Goal: Task Accomplishment & Management: Use online tool/utility

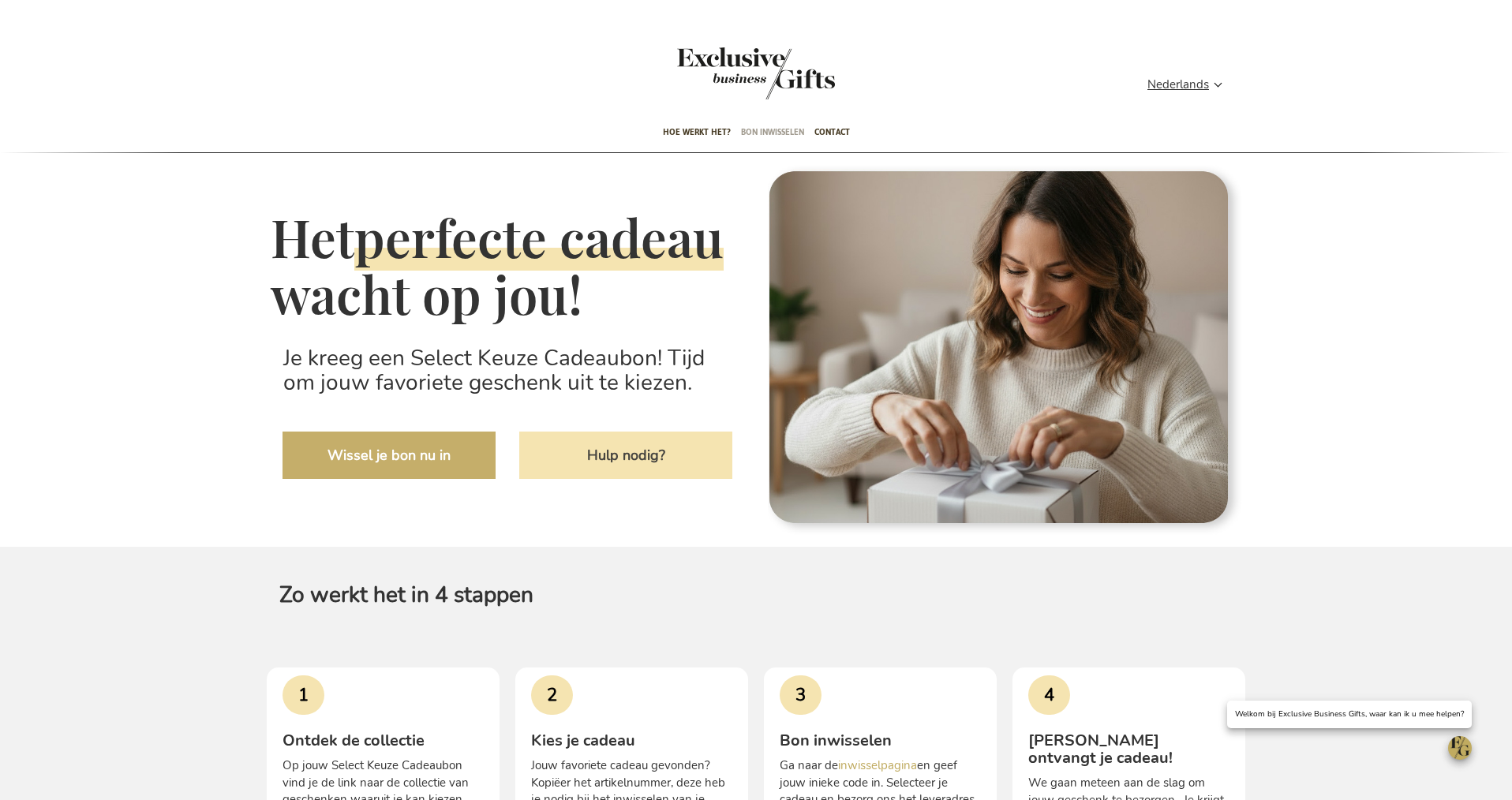
type input "administrator"
click at [759, 131] on span "Bon inwisselen" at bounding box center [772, 132] width 63 height 37
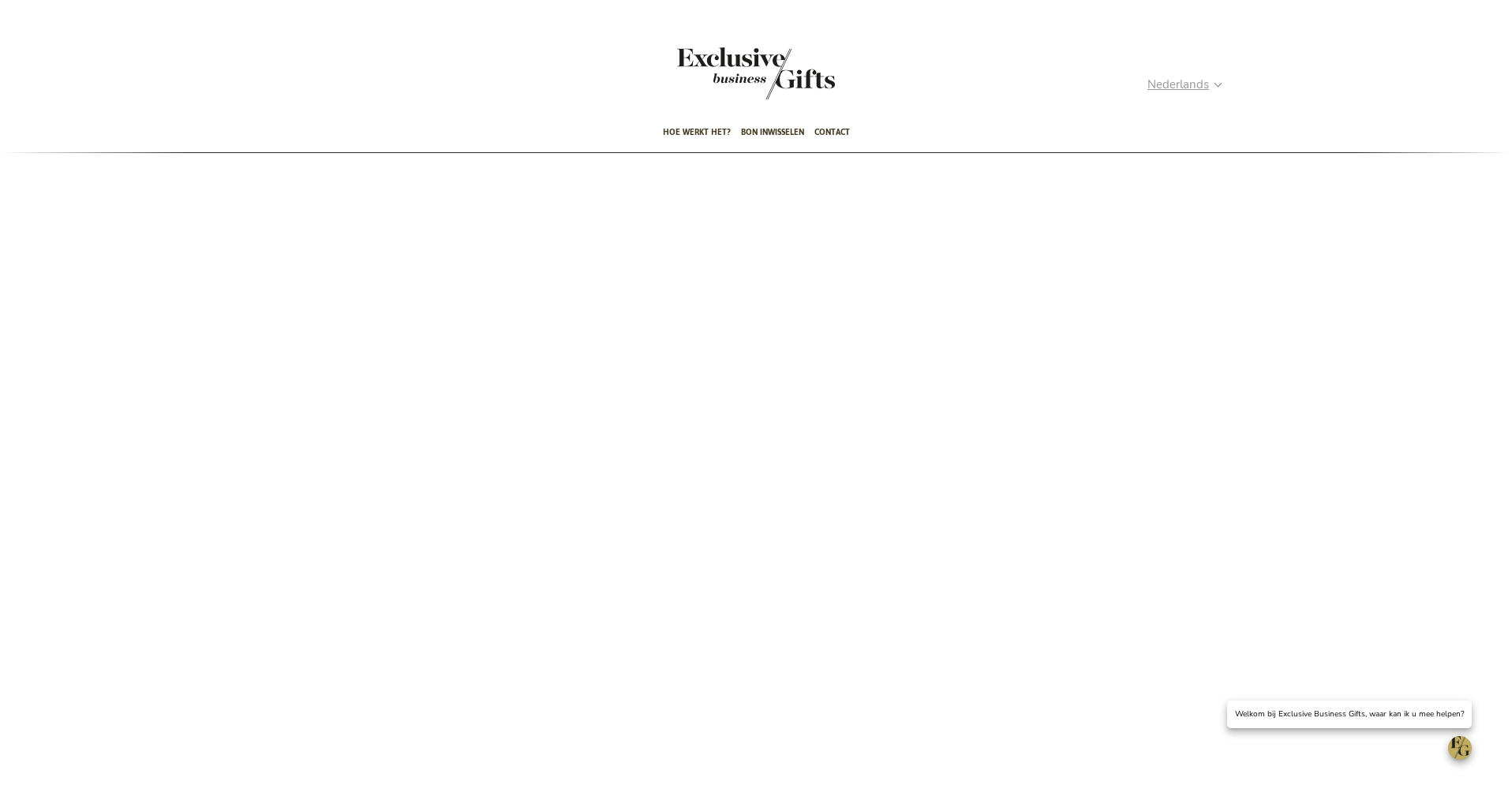
type input "administrator"
click at [1217, 82] on strong "Nederlands" at bounding box center [1184, 85] width 73 height 19
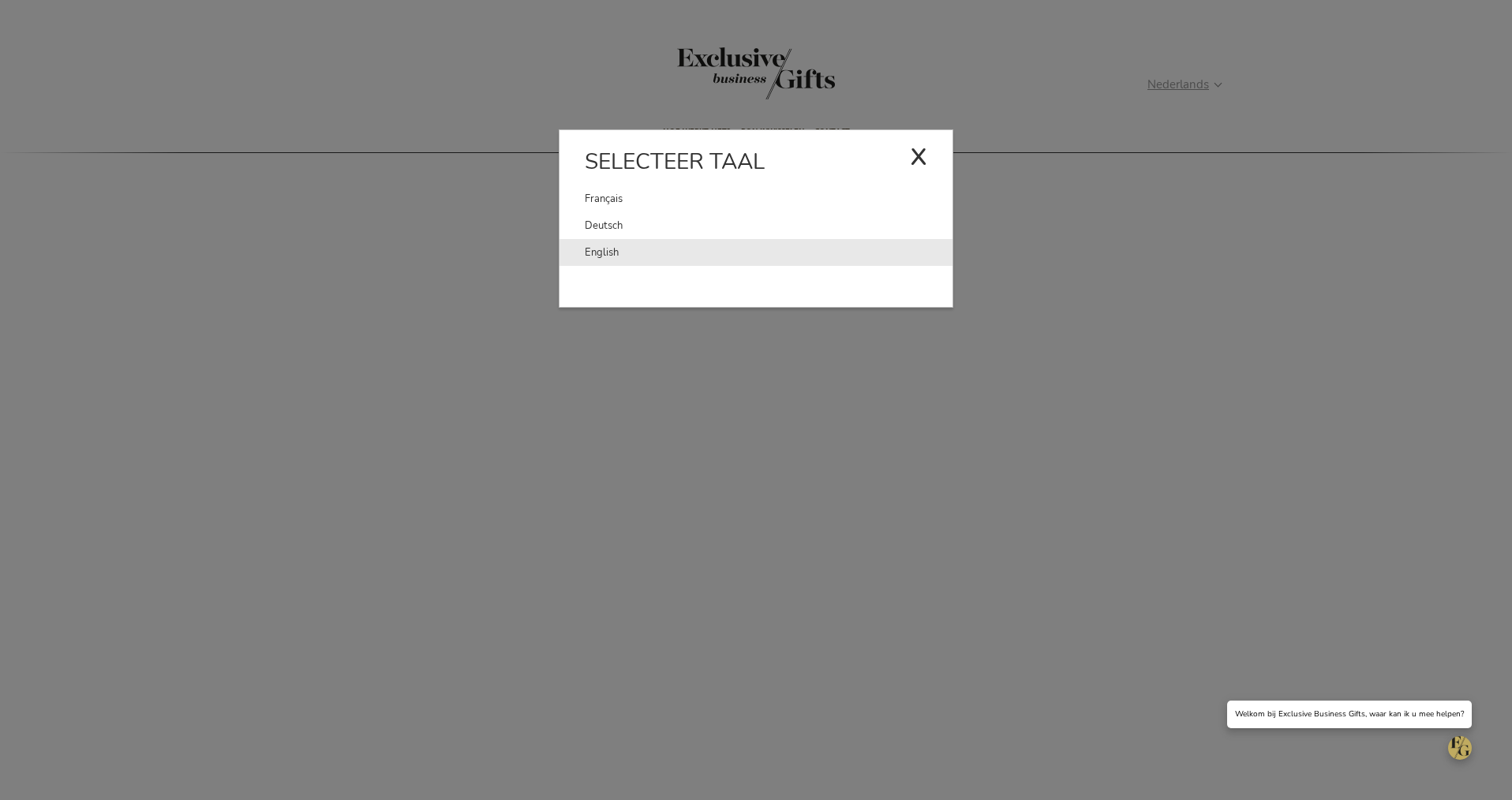
click at [593, 249] on link "English" at bounding box center [769, 253] width 368 height 27
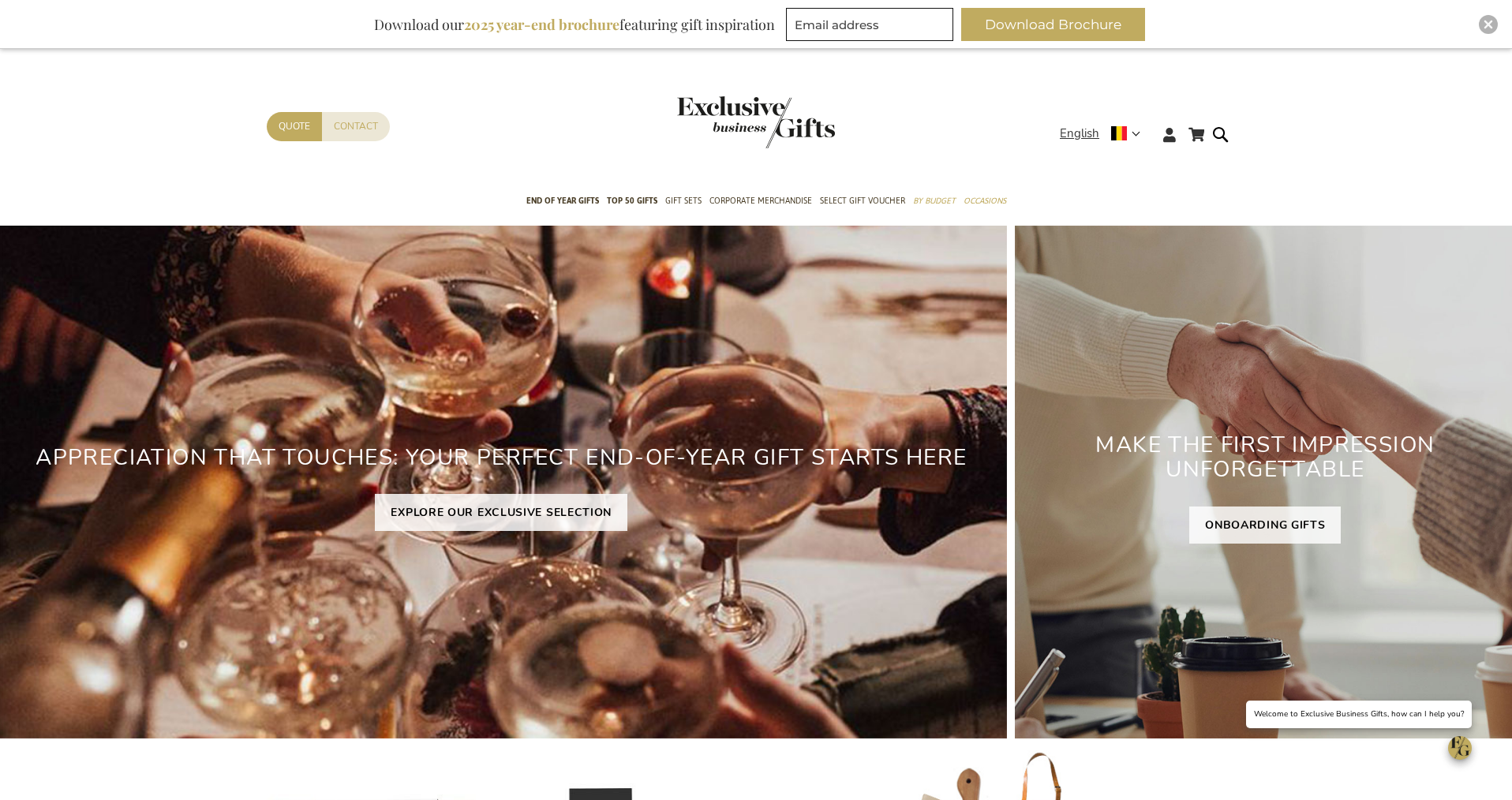
type input "administrator"
click at [1489, 21] on img "Close" at bounding box center [1488, 24] width 9 height 9
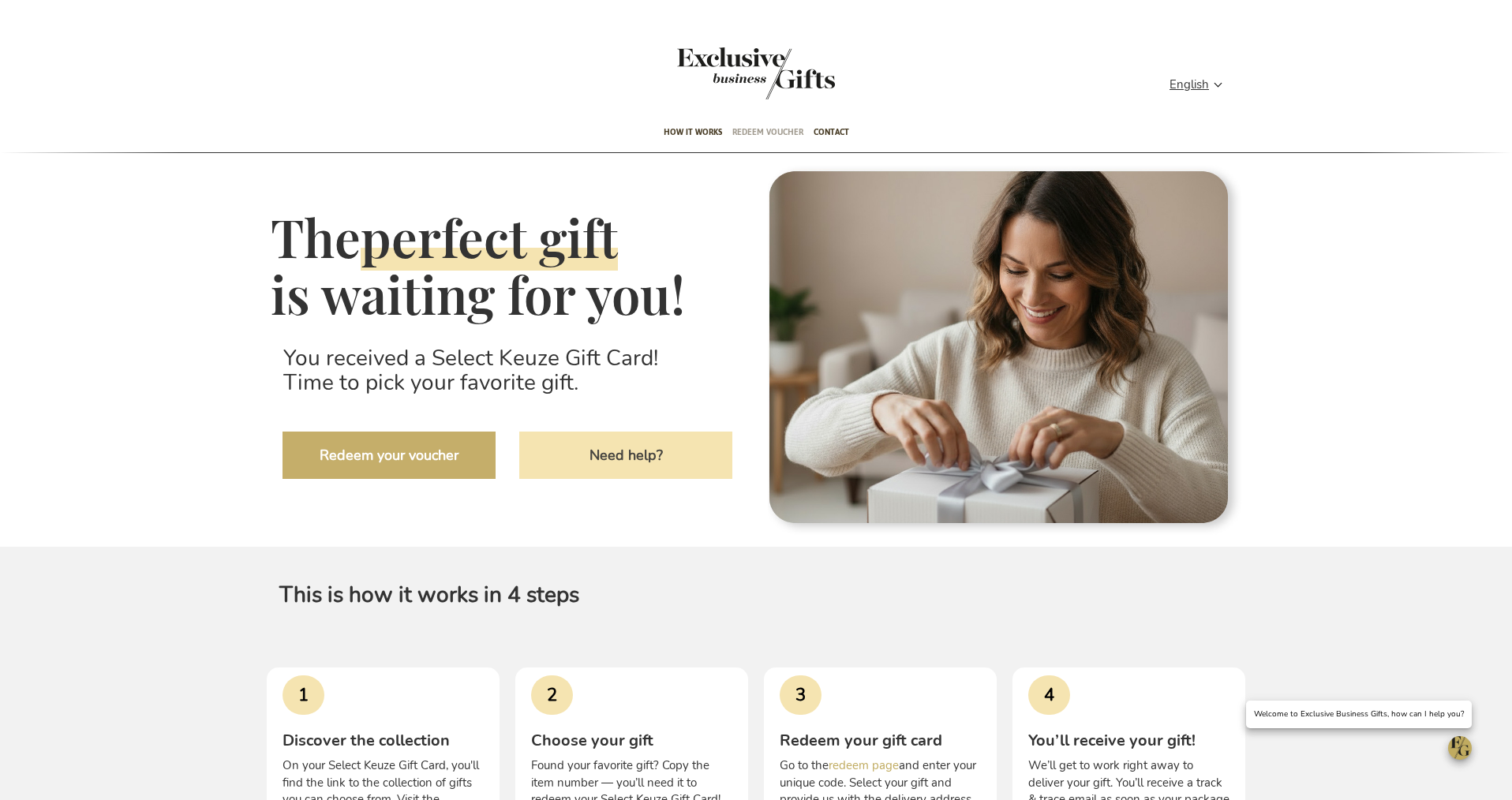
type input "administrator"
click at [755, 126] on span "Redeem voucher" at bounding box center [768, 132] width 71 height 37
